Goal: Task Accomplishment & Management: Manage account settings

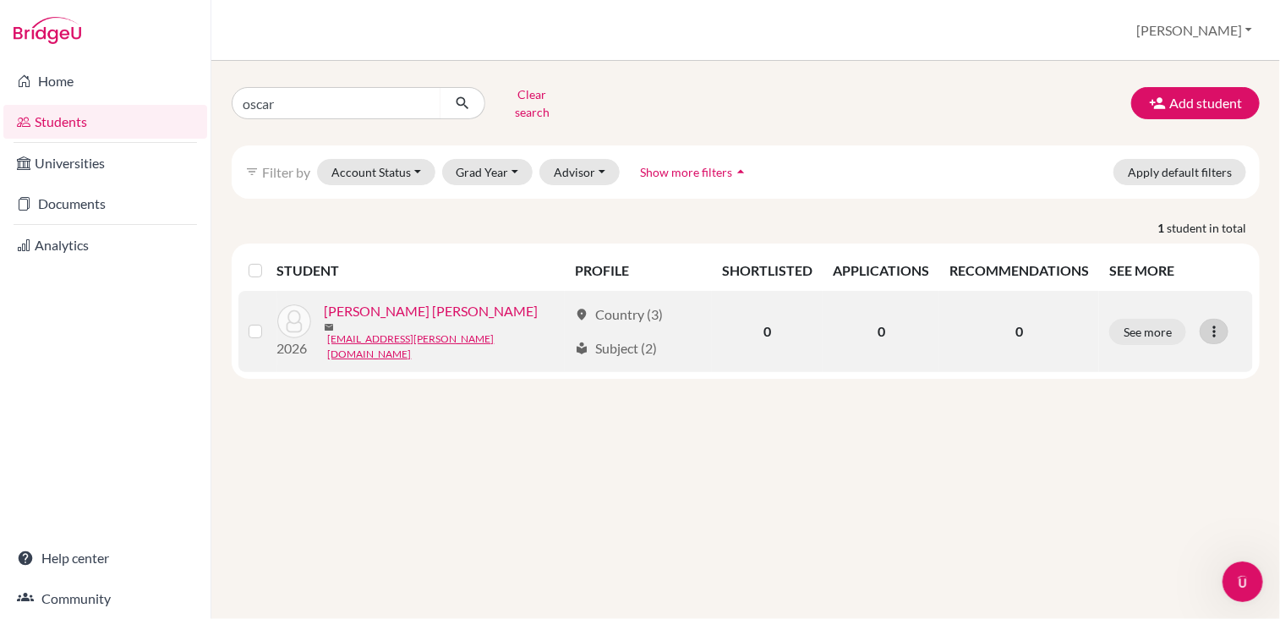
click at [1211, 323] on icon at bounding box center [1214, 331] width 17 height 17
click at [1152, 403] on button "Reset Password" at bounding box center [1142, 416] width 134 height 27
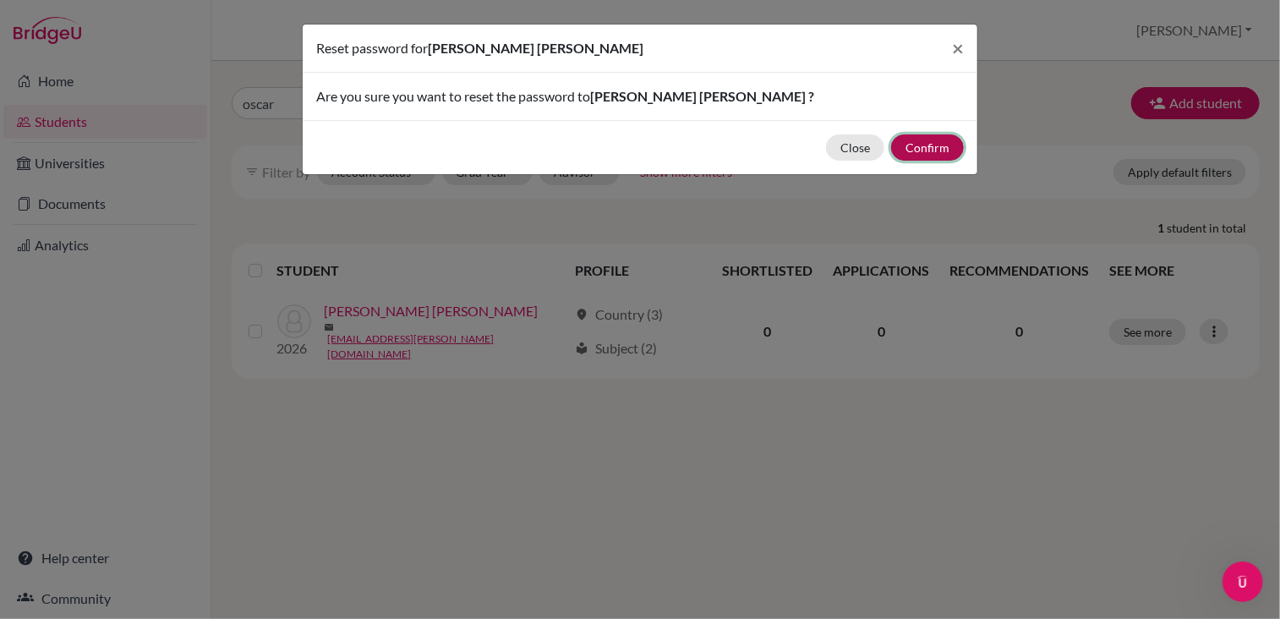
click at [940, 145] on button "Confirm" at bounding box center [927, 147] width 73 height 26
